Goal: Task Accomplishment & Management: Manage account settings

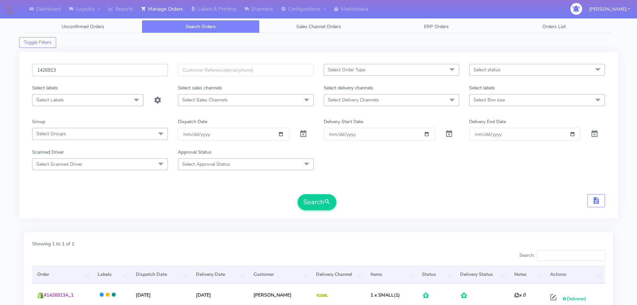
click at [134, 73] on input "1426913" at bounding box center [100, 70] width 136 height 12
paste input "616970"
click at [298, 194] on button "Search" at bounding box center [317, 202] width 39 height 16
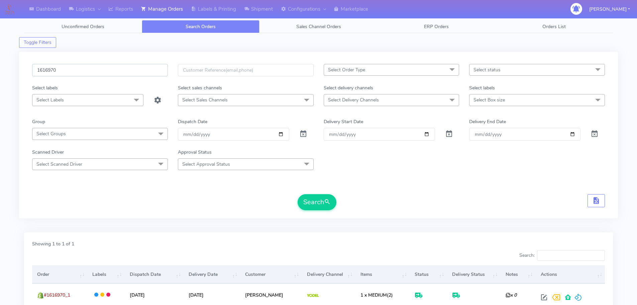
click at [150, 71] on input "1616970" at bounding box center [100, 70] width 136 height 12
paste input "21478"
type input "1621478"
click at [298, 194] on button "Search" at bounding box center [317, 202] width 39 height 16
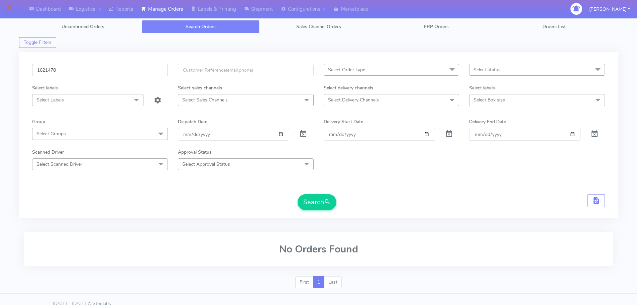
click at [130, 69] on input "1621478" at bounding box center [100, 70] width 136 height 12
drag, startPoint x: 334, startPoint y: 206, endPoint x: 327, endPoint y: 204, distance: 6.9
click at [333, 206] on div "Search" at bounding box center [317, 202] width 39 height 16
click at [325, 203] on span "submit" at bounding box center [327, 201] width 7 height 9
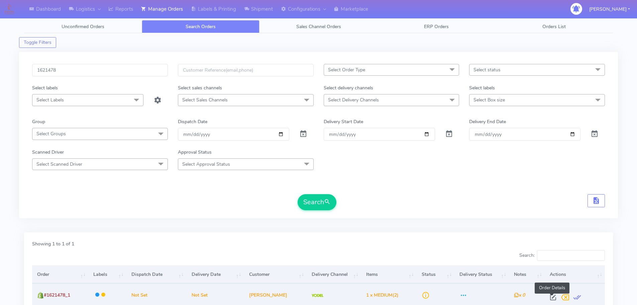
click at [551, 299] on span at bounding box center [553, 298] width 12 height 6
select select "5"
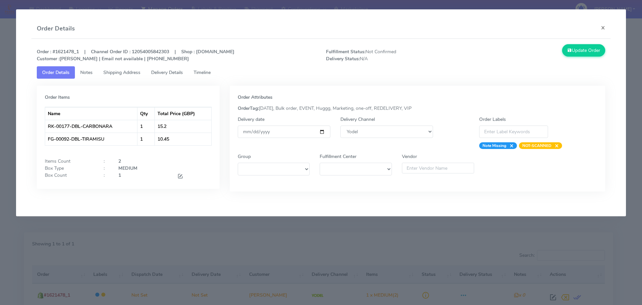
drag, startPoint x: 330, startPoint y: 132, endPoint x: 323, endPoint y: 133, distance: 7.1
click at [329, 132] on div "Delivery date" at bounding box center [284, 132] width 103 height 33
click at [323, 133] on input "date" at bounding box center [284, 131] width 93 height 12
type input "[DATE]"
click at [204, 73] on span "Timeline" at bounding box center [202, 72] width 17 height 6
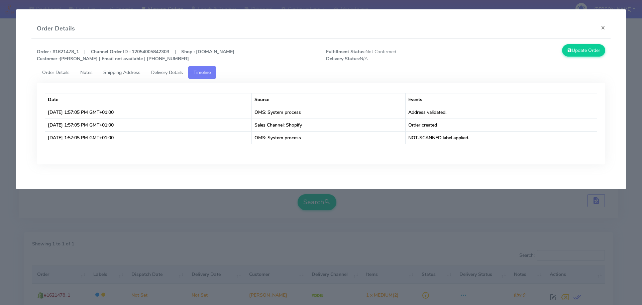
click at [64, 72] on span "Order Details" at bounding box center [55, 72] width 27 height 6
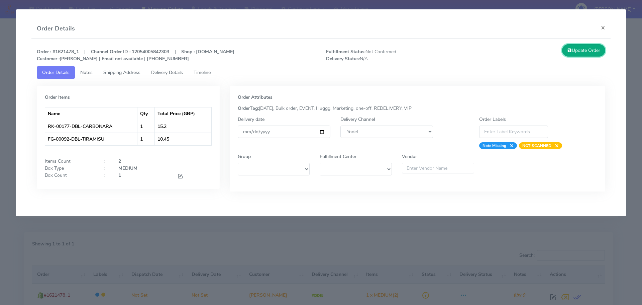
click at [593, 55] on button "Update Order" at bounding box center [583, 50] width 43 height 12
